Goal: Task Accomplishment & Management: Manage account settings

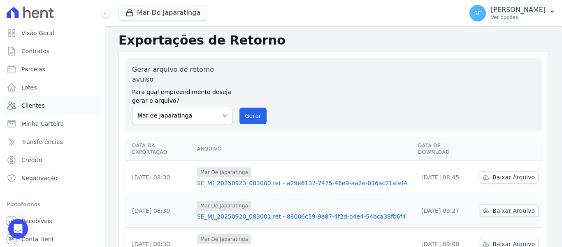
click at [44, 104] on link "Clientes" at bounding box center [52, 105] width 98 height 16
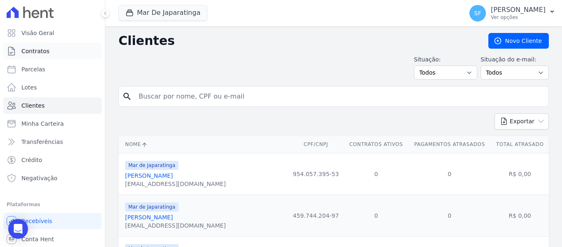
click at [62, 51] on link "Contratos" at bounding box center [52, 51] width 98 height 16
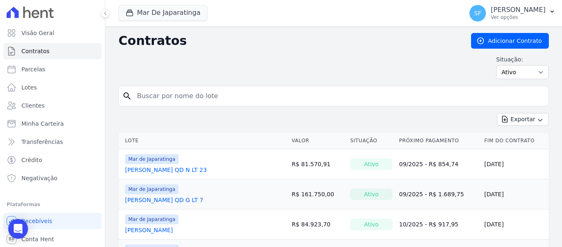
click at [186, 102] on input "search" at bounding box center [338, 96] width 413 height 16
click at [233, 122] on div "Exportar Exportar PDF Exportar CSV Exportar Fichas" at bounding box center [334, 122] width 430 height 19
click at [230, 98] on input "magdalane" at bounding box center [338, 96] width 413 height 16
type input "mag"
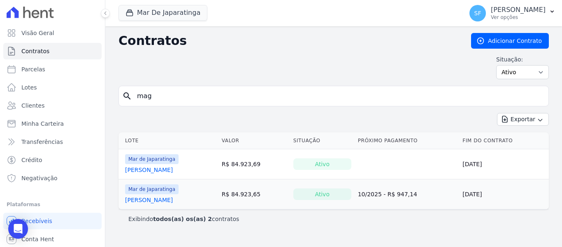
click at [173, 199] on link "[PERSON_NAME]" at bounding box center [149, 199] width 48 height 8
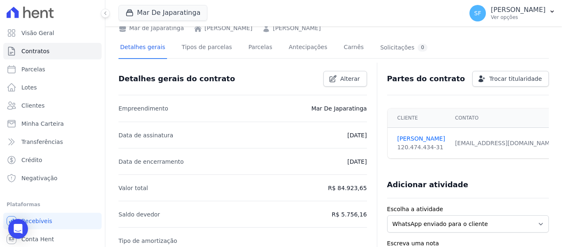
scroll to position [41, 0]
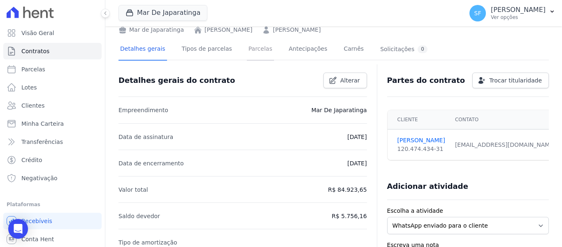
click at [253, 49] on link "Parcelas" at bounding box center [260, 50] width 27 height 22
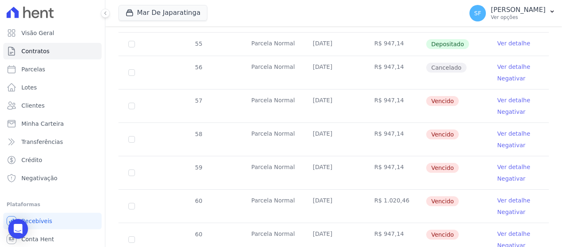
scroll to position [446, 0]
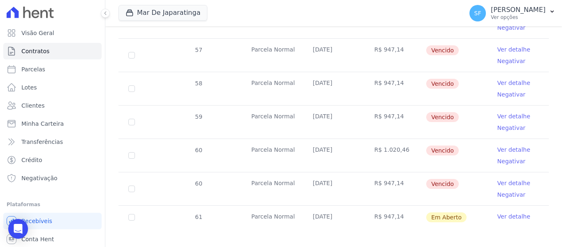
click at [507, 145] on link "Ver detalhe" at bounding box center [514, 149] width 33 height 8
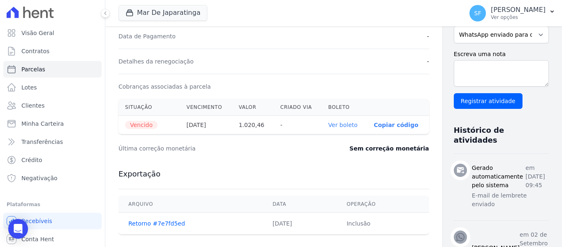
scroll to position [288, 0]
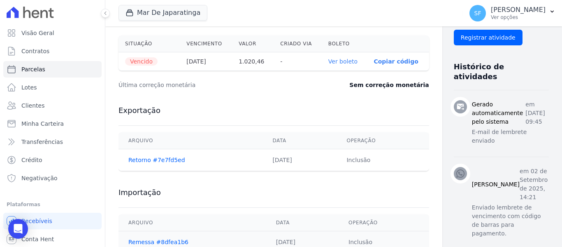
click at [328, 62] on link "Ver boleto" at bounding box center [342, 61] width 29 height 7
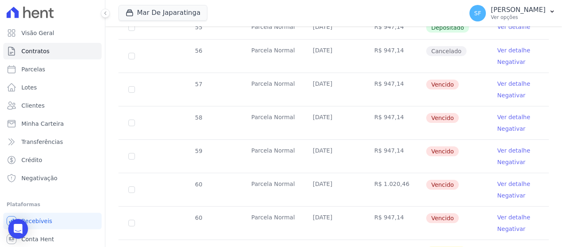
scroll to position [446, 0]
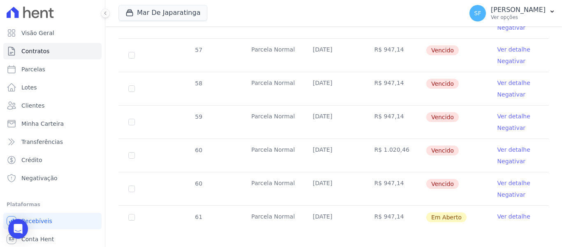
click at [505, 145] on link "Ver detalhe" at bounding box center [514, 149] width 33 height 8
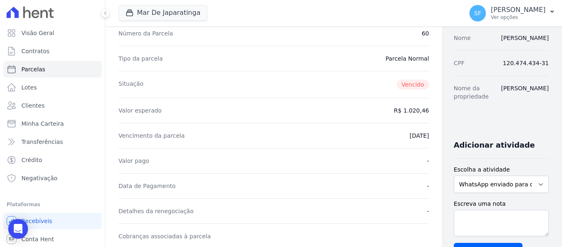
scroll to position [41, 0]
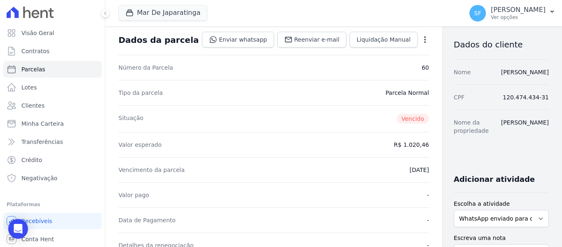
click at [421, 40] on icon "button" at bounding box center [425, 39] width 8 height 8
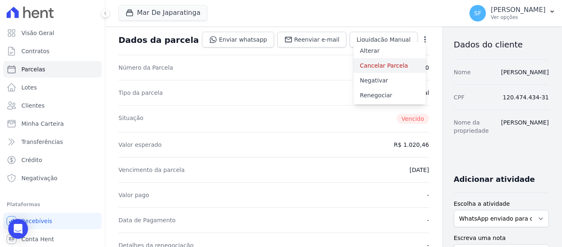
click at [361, 68] on link "Cancelar Parcela" at bounding box center [389, 65] width 72 height 15
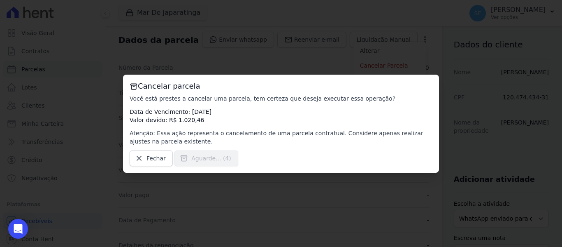
click at [188, 155] on span "Aguarde... (4)" at bounding box center [206, 158] width 64 height 16
click at [156, 156] on span "Fechar" at bounding box center [156, 158] width 19 height 8
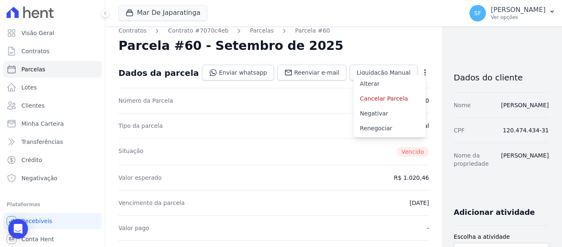
scroll to position [0, 0]
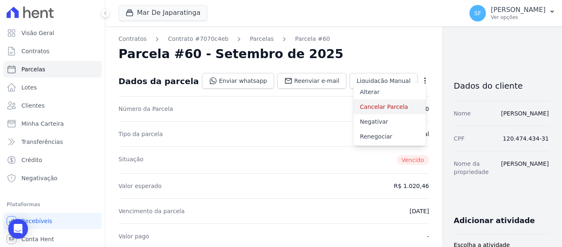
click at [353, 110] on link "Cancelar Parcela" at bounding box center [389, 106] width 72 height 15
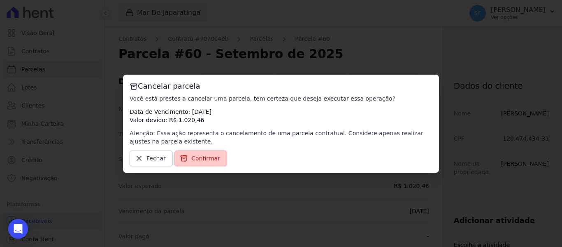
click at [191, 158] on span "Confirmar" at bounding box center [205, 158] width 29 height 8
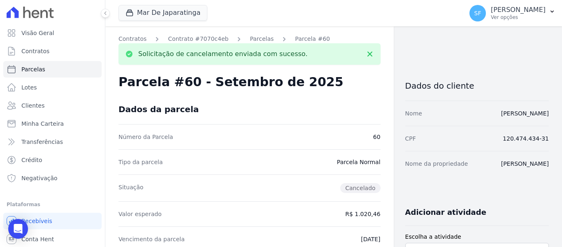
click at [236, 158] on div "Tipo da parcela [GEOGRAPHIC_DATA]" at bounding box center [250, 161] width 262 height 25
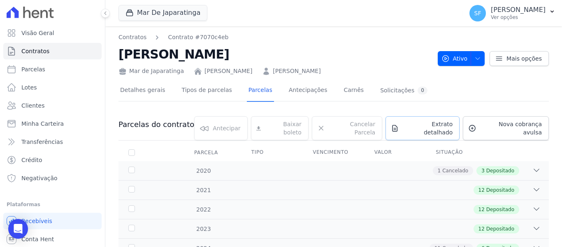
click at [416, 121] on span "Extrato detalhado" at bounding box center [427, 128] width 51 height 16
click at [543, 126] on span "Exportar PDF" at bounding box center [535, 125] width 43 height 8
click at [251, 91] on link "Parcelas" at bounding box center [260, 91] width 27 height 22
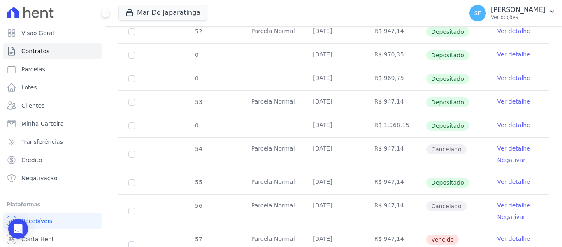
scroll to position [271, 0]
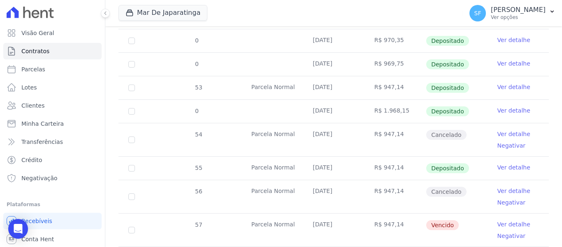
click at [511, 130] on link "Ver detalhe" at bounding box center [514, 134] width 33 height 8
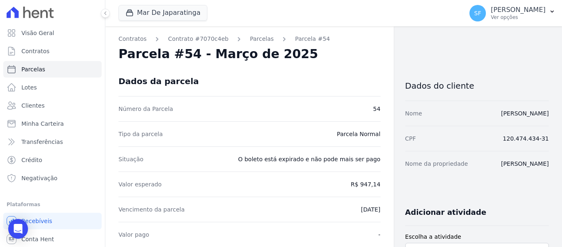
click at [263, 106] on div "Número da Parcela 54" at bounding box center [250, 108] width 262 height 25
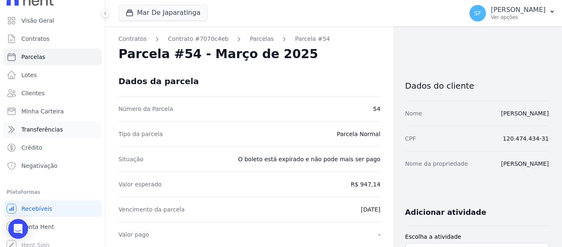
scroll to position [19, 0]
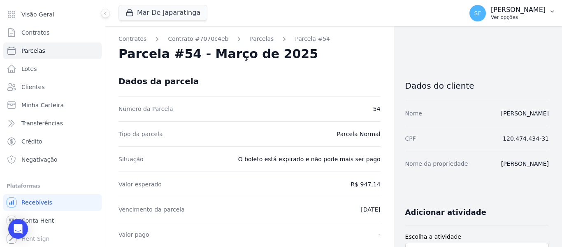
click at [528, 12] on p "[PERSON_NAME]" at bounding box center [518, 10] width 55 height 8
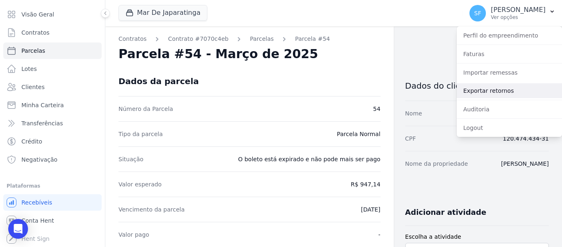
click at [503, 90] on link "Exportar retornos" at bounding box center [509, 90] width 105 height 15
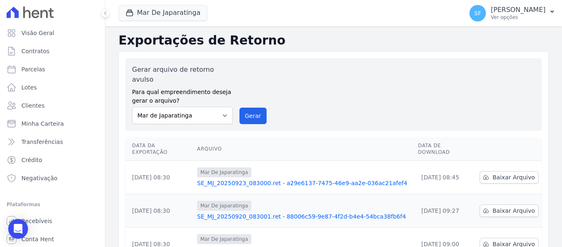
click at [504, 105] on div "Gerar arquivo de retorno avulso Para qual empreendimento deseja gerar o arquivo…" at bounding box center [333, 94] width 403 height 59
click at [521, 17] on p "Ver opções" at bounding box center [518, 17] width 55 height 7
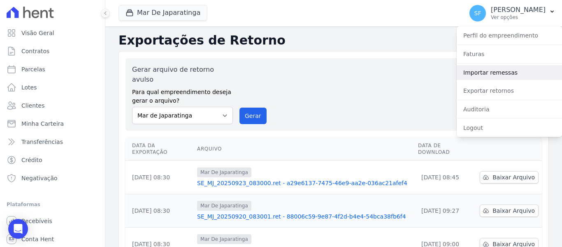
click at [484, 70] on link "Importar remessas" at bounding box center [509, 72] width 105 height 15
